Goal: Information Seeking & Learning: Learn about a topic

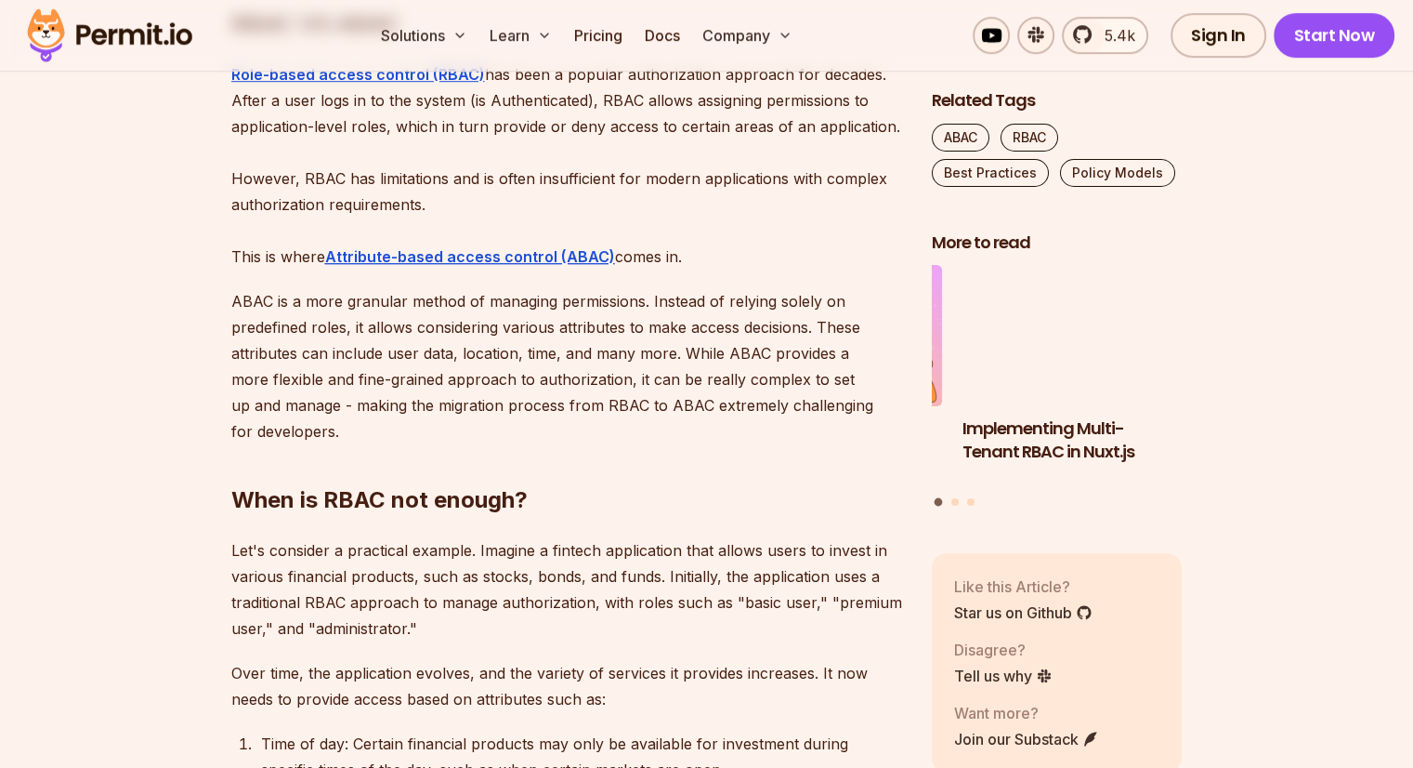
scroll to position [1218, 0]
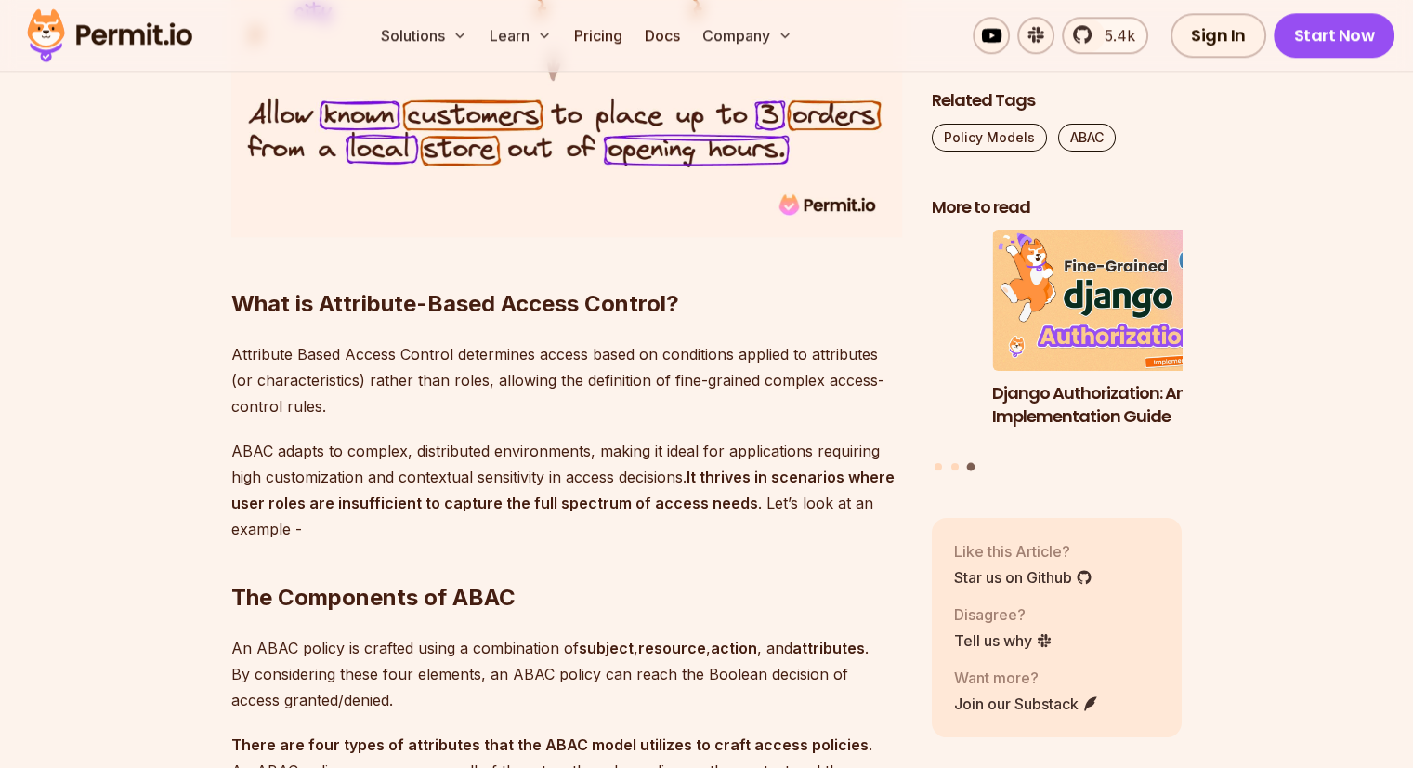
scroll to position [1891, 0]
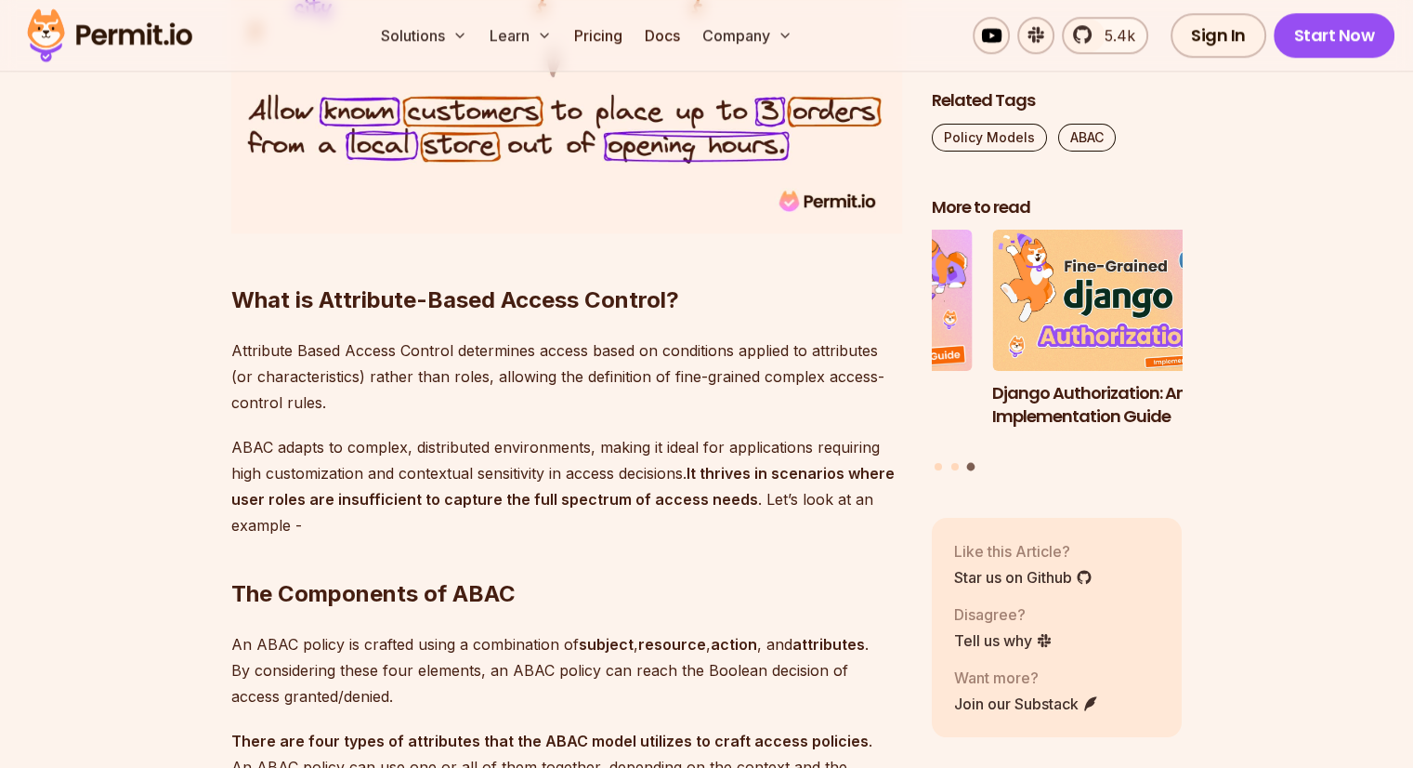
click at [728, 350] on p "Attribute Based Access Control determines access based on conditions applied to…" at bounding box center [566, 376] width 671 height 78
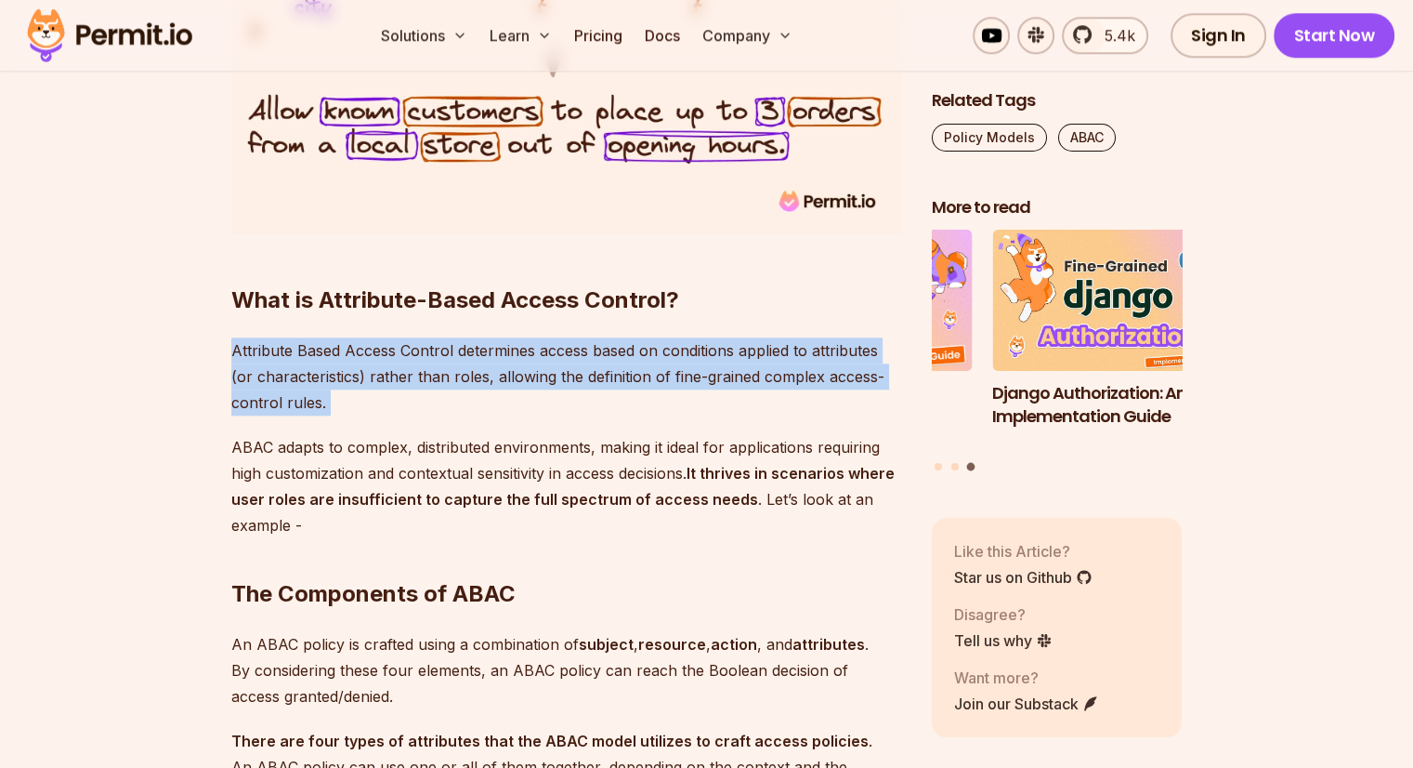
click at [728, 350] on p "Attribute Based Access Control determines access based on conditions applied to…" at bounding box center [566, 376] width 671 height 78
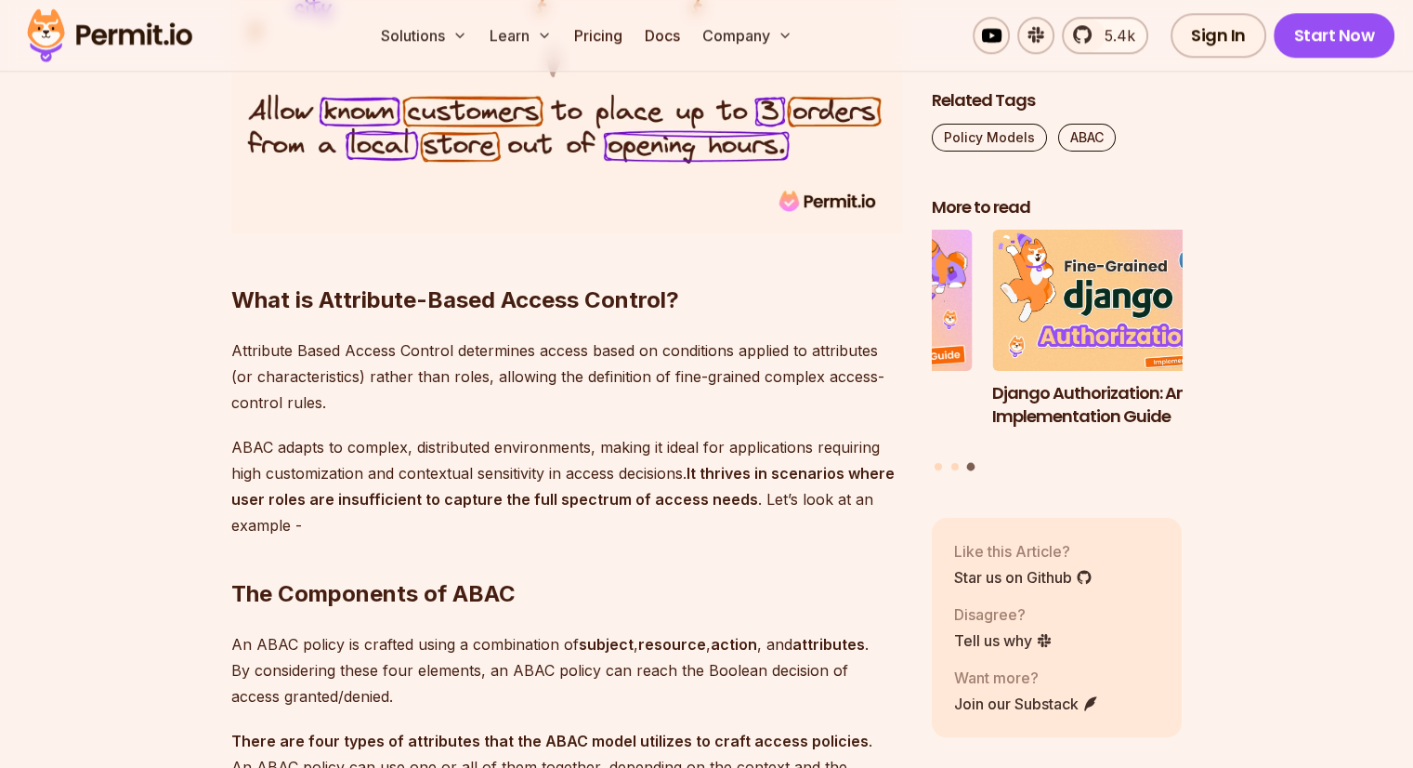
click at [297, 466] on p "ABAC adapts to complex, distributed environments, making it ideal for applicati…" at bounding box center [566, 486] width 671 height 104
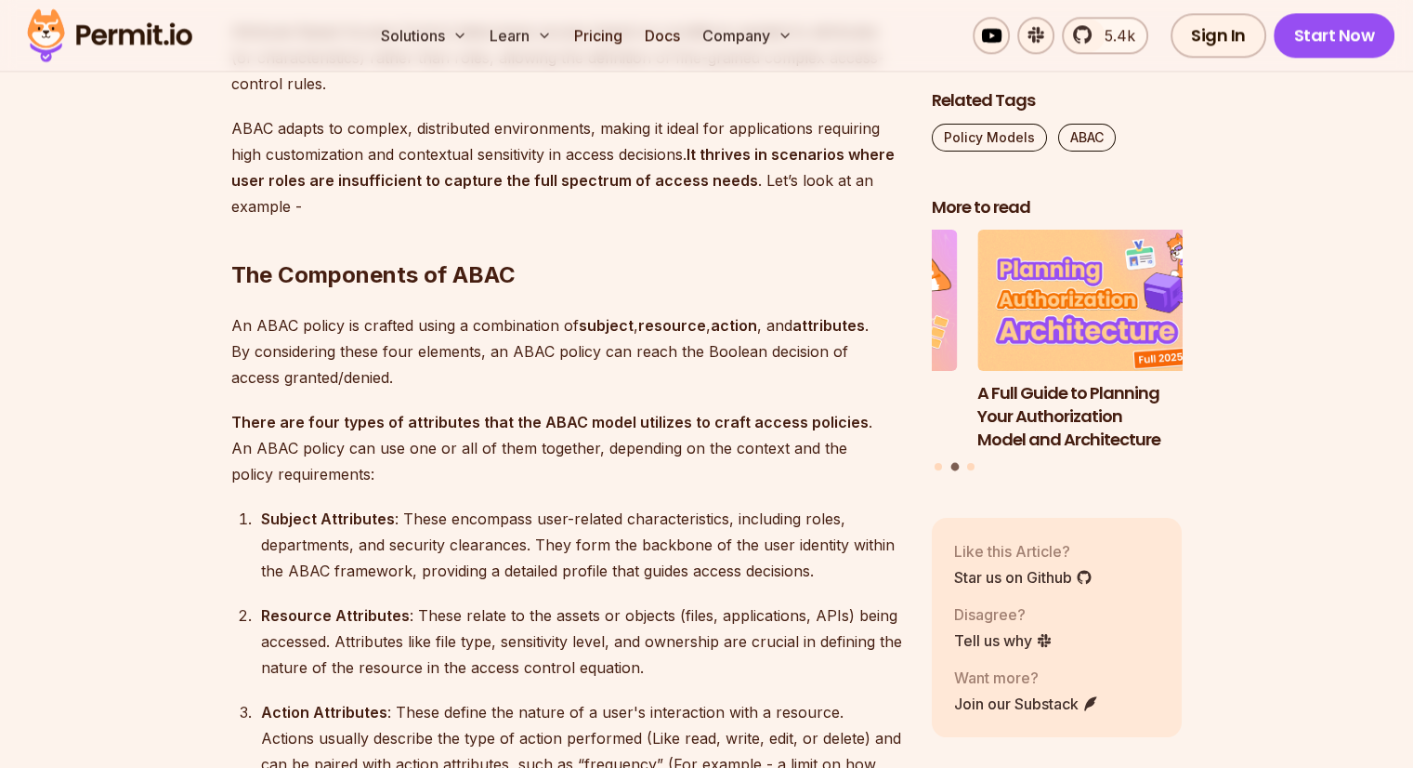
scroll to position [2211, 0]
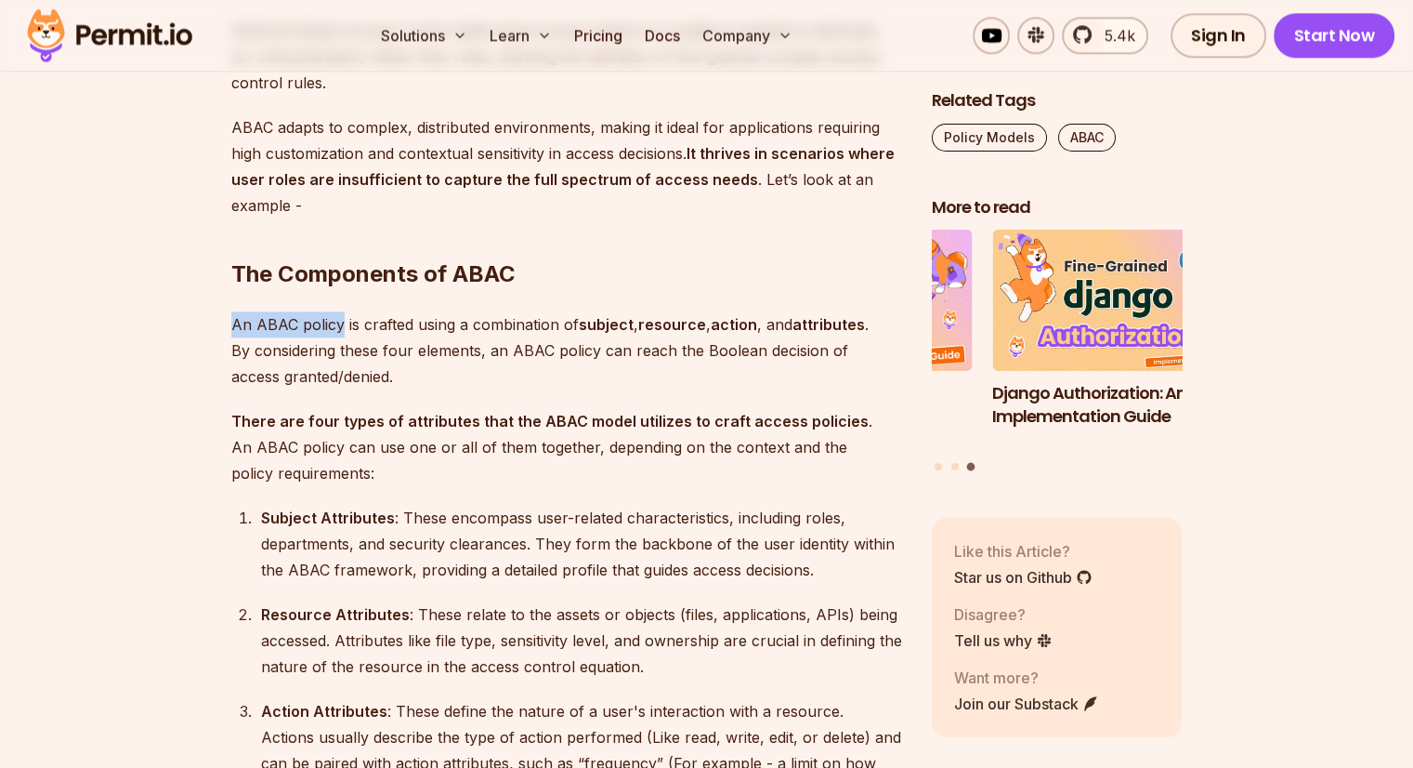
drag, startPoint x: 219, startPoint y: 322, endPoint x: 337, endPoint y: 324, distance: 118.1
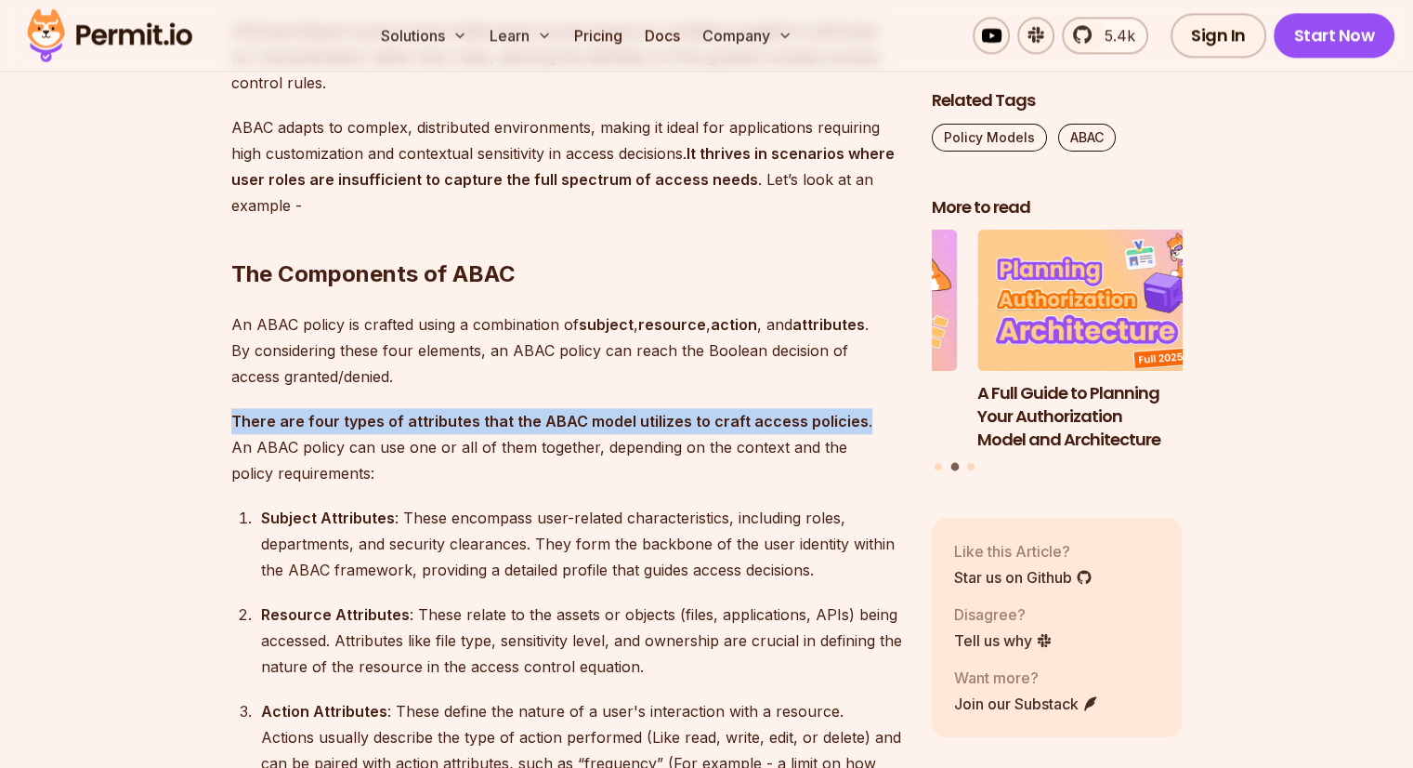
drag, startPoint x: 229, startPoint y: 421, endPoint x: 870, endPoint y: 415, distance: 641.2
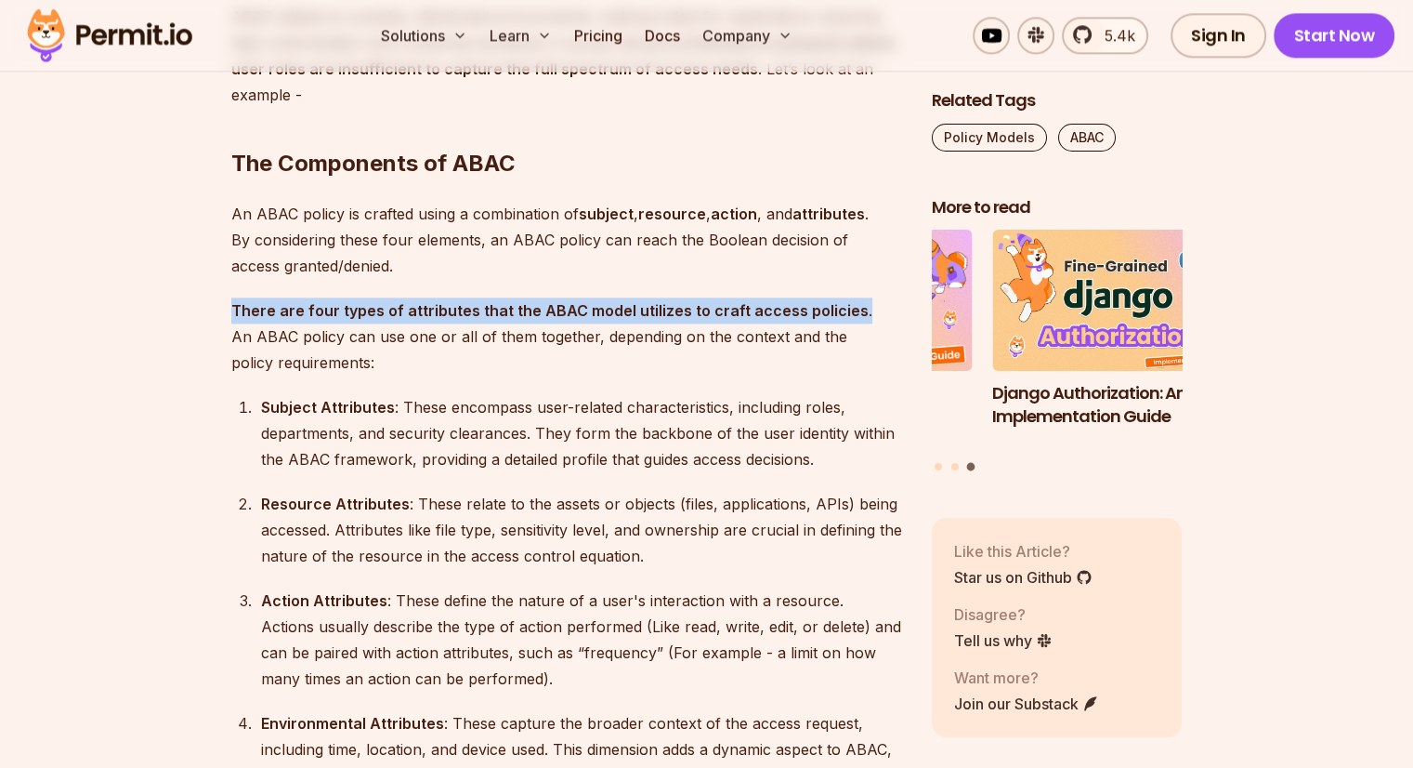
scroll to position [2331, 0]
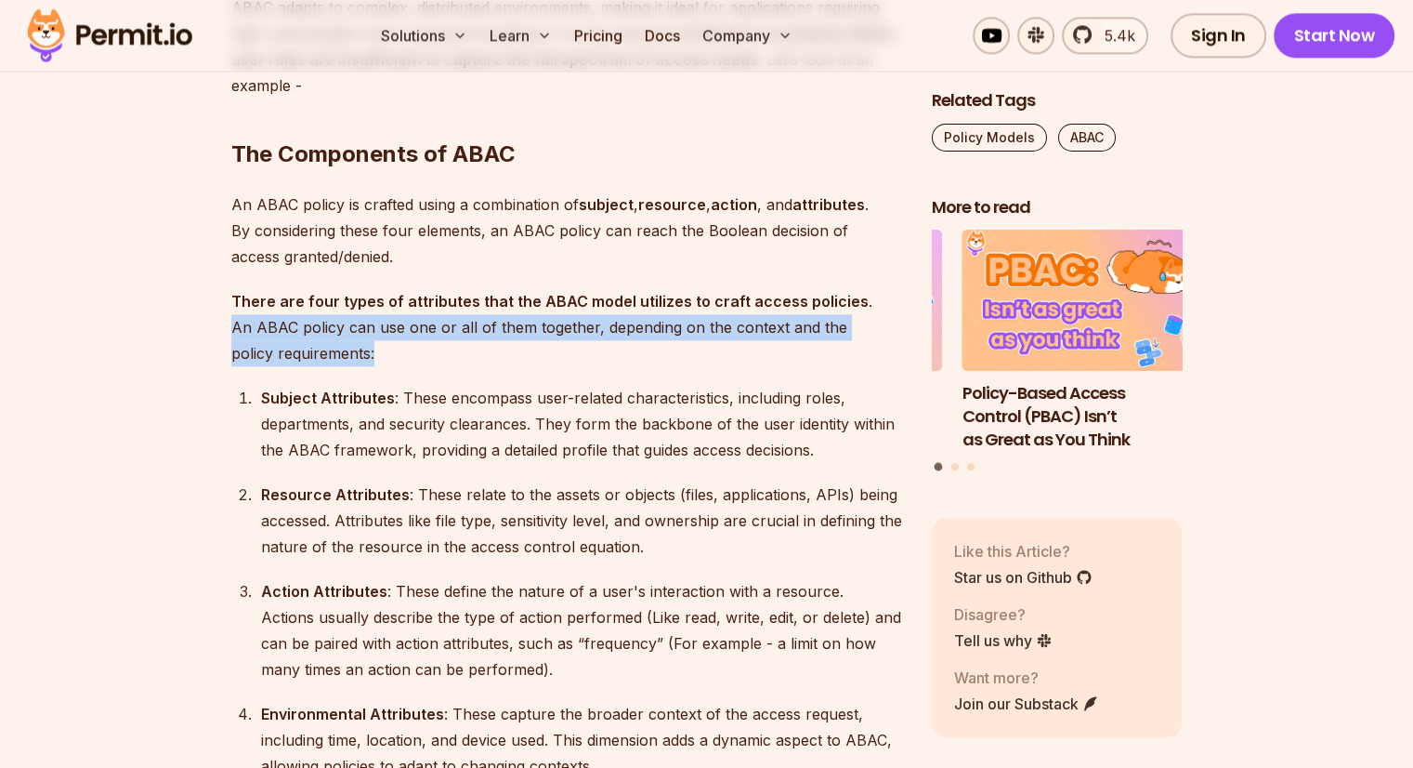
drag, startPoint x: 224, startPoint y: 322, endPoint x: 377, endPoint y: 351, distance: 156.0
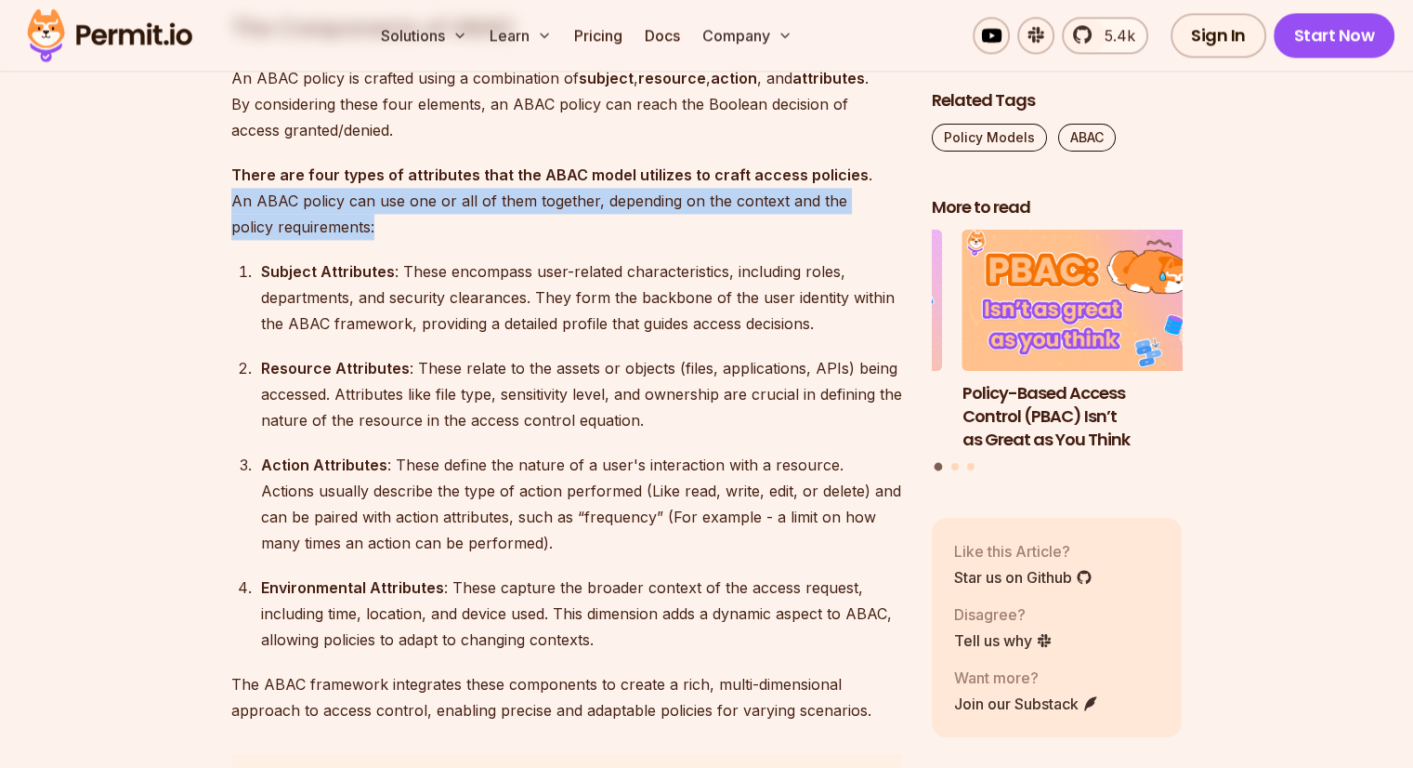
scroll to position [2464, 0]
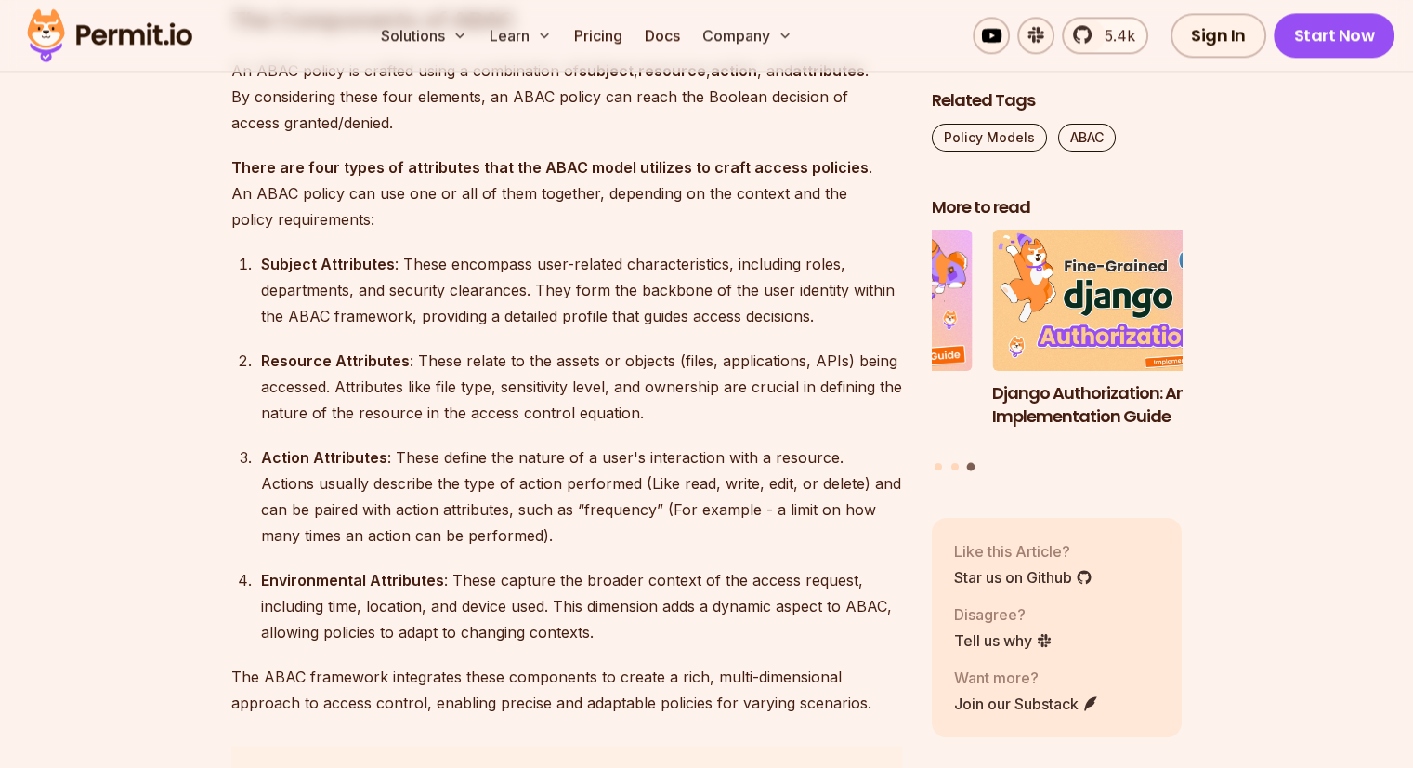
click at [261, 264] on strong "Subject Attributes" at bounding box center [328, 264] width 134 height 19
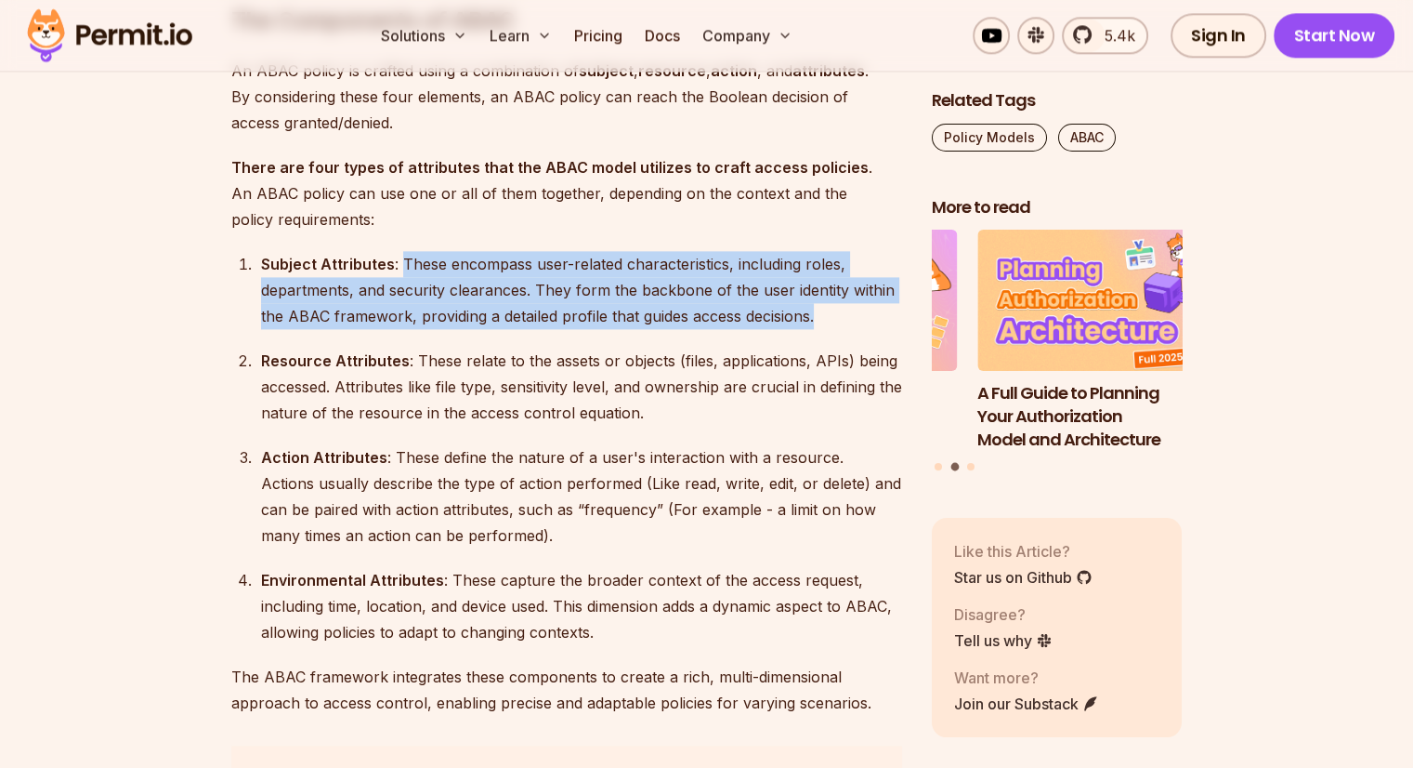
drag, startPoint x: 401, startPoint y: 262, endPoint x: 839, endPoint y: 323, distance: 442.0
click at [839, 323] on div "Subject Attributes : These encompass user-related characteristics, including ro…" at bounding box center [581, 290] width 641 height 78
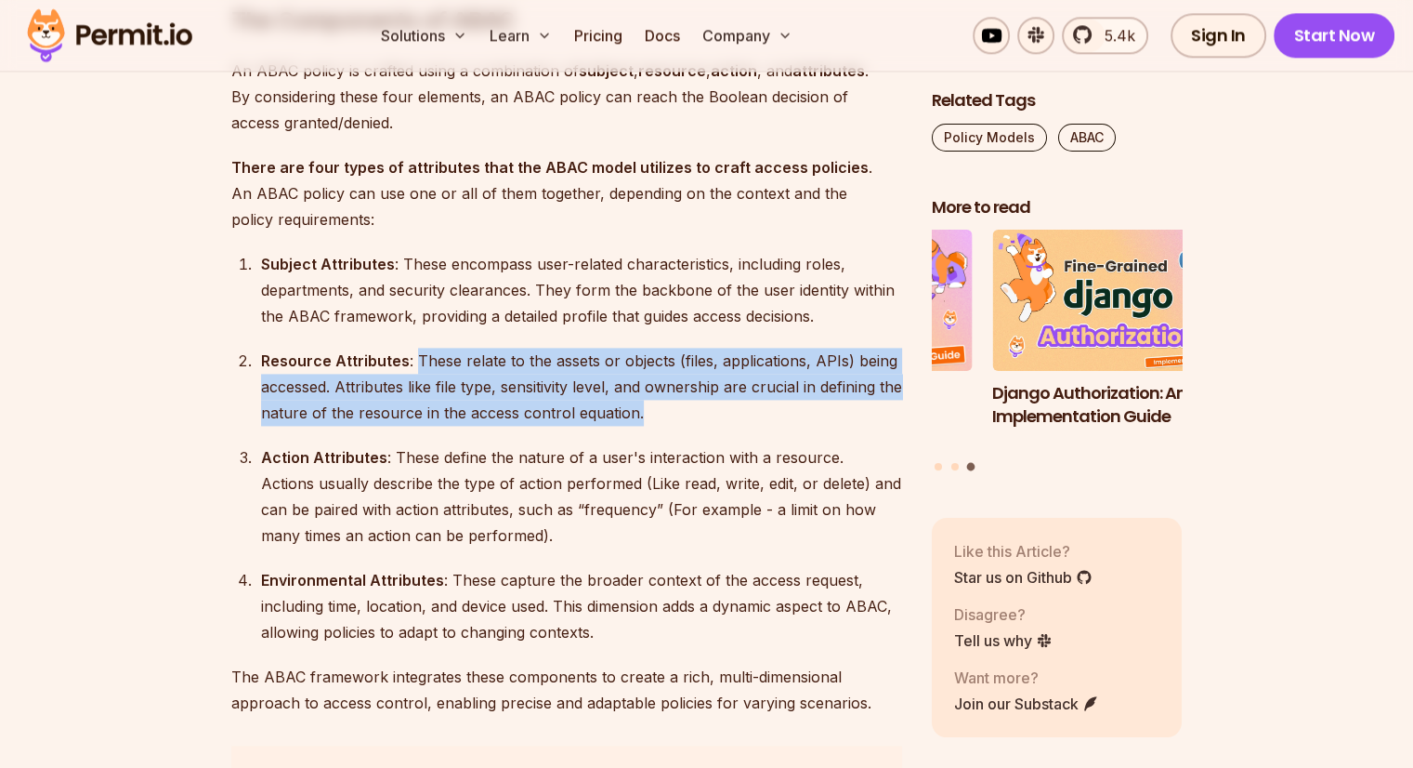
drag, startPoint x: 409, startPoint y: 358, endPoint x: 705, endPoint y: 414, distance: 301.8
click at [705, 414] on div "Resource Attributes : These relate to the assets or objects (files, application…" at bounding box center [581, 387] width 641 height 78
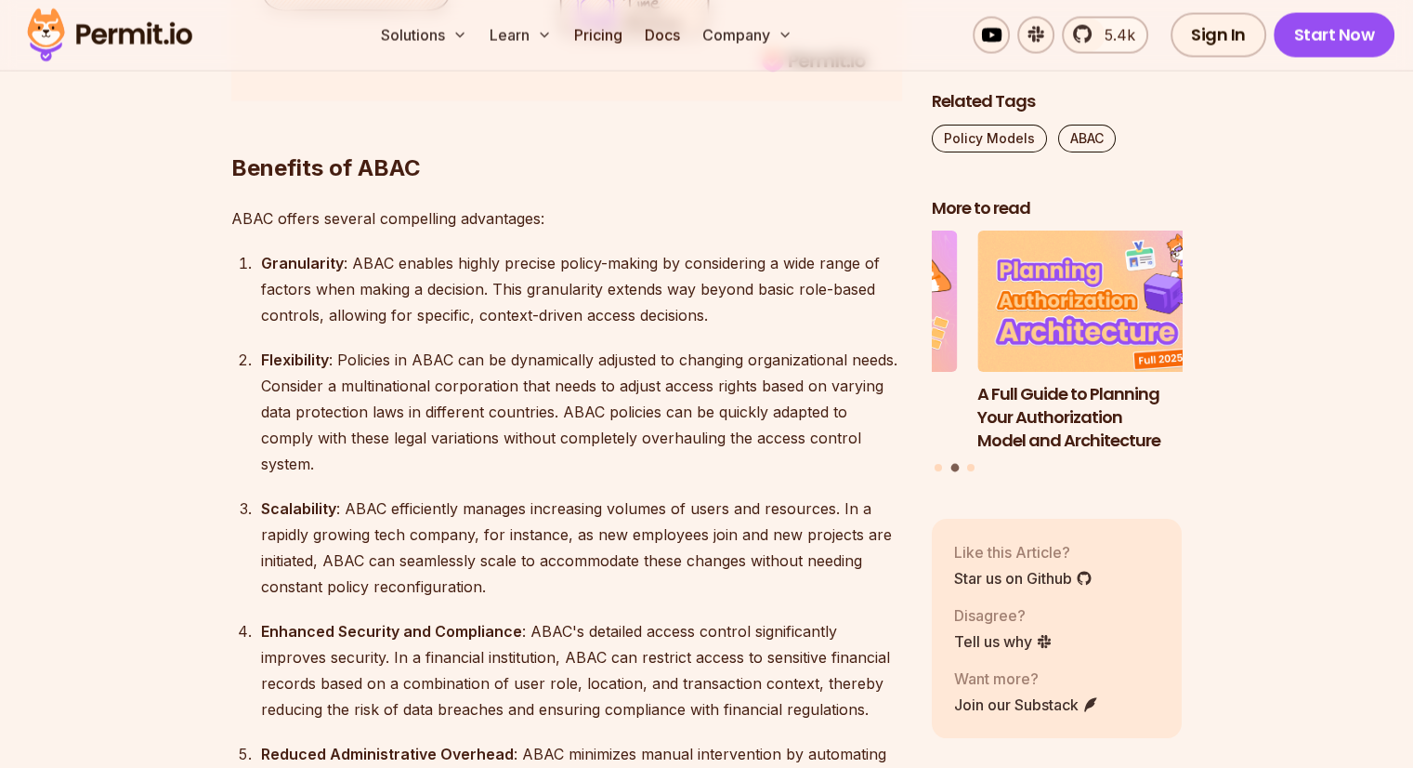
scroll to position [3664, 0]
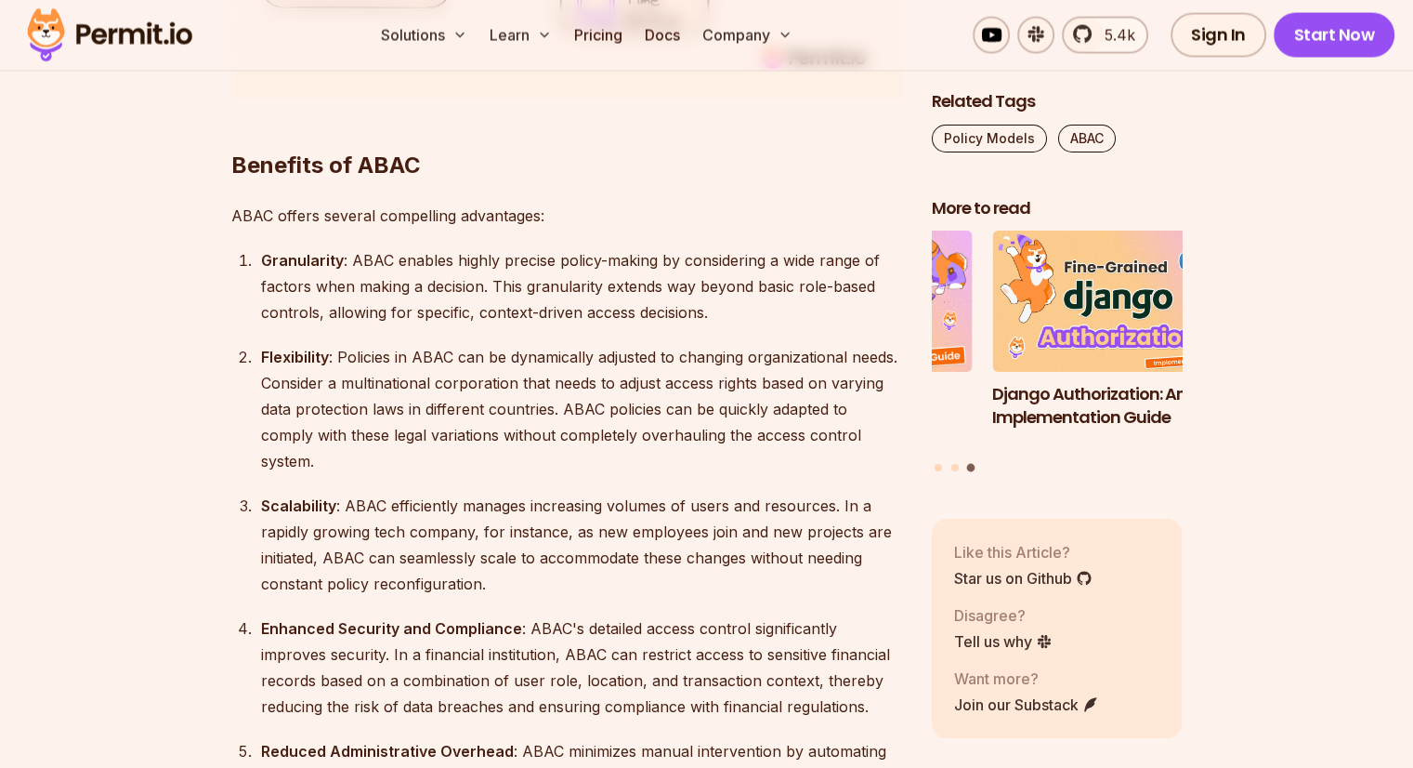
click at [561, 365] on div "Flexibility : Policies in ABAC can be dynamically adjusted to changing organiza…" at bounding box center [581, 409] width 641 height 130
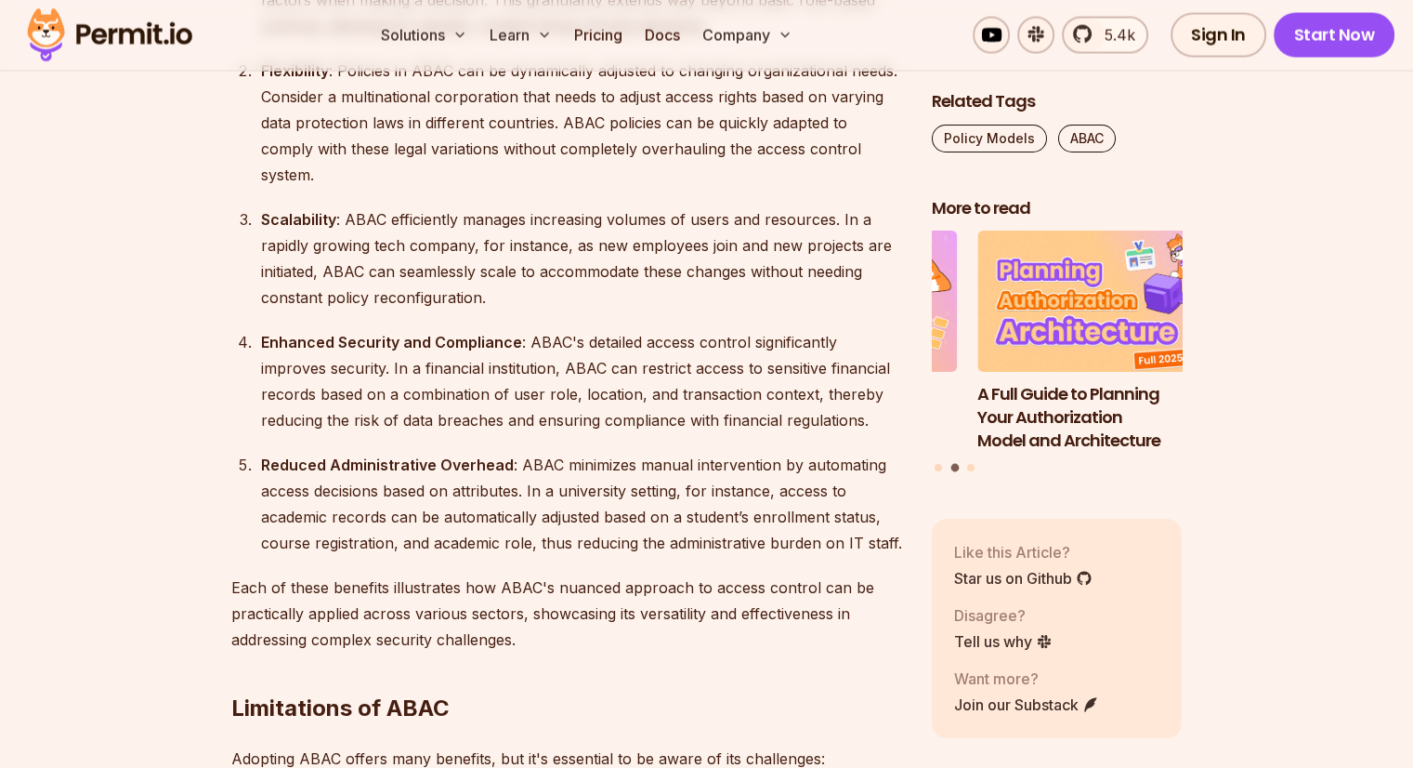
scroll to position [3957, 0]
